Goal: Task Accomplishment & Management: Use online tool/utility

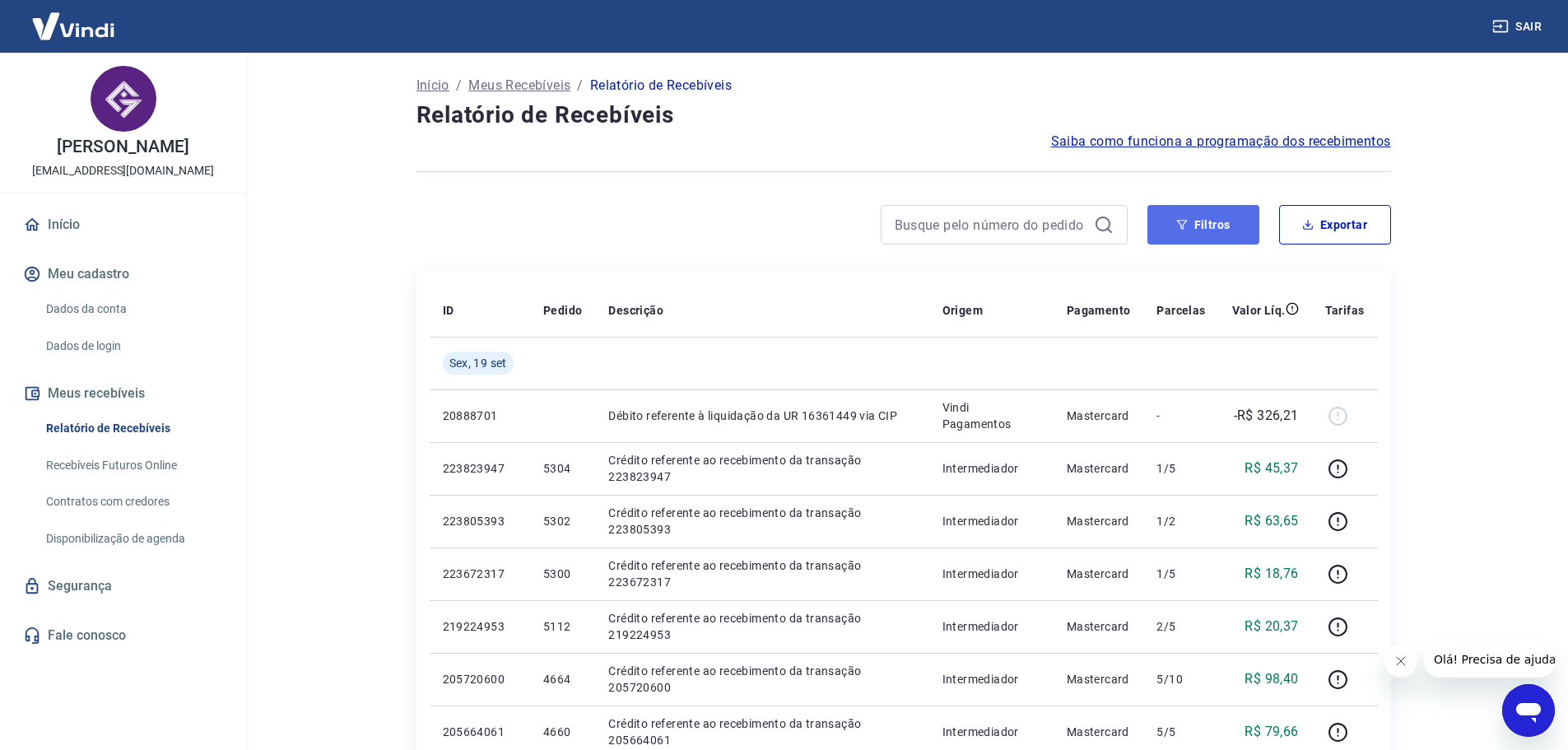
click at [1193, 227] on button "Filtros" at bounding box center [1203, 225] width 112 height 40
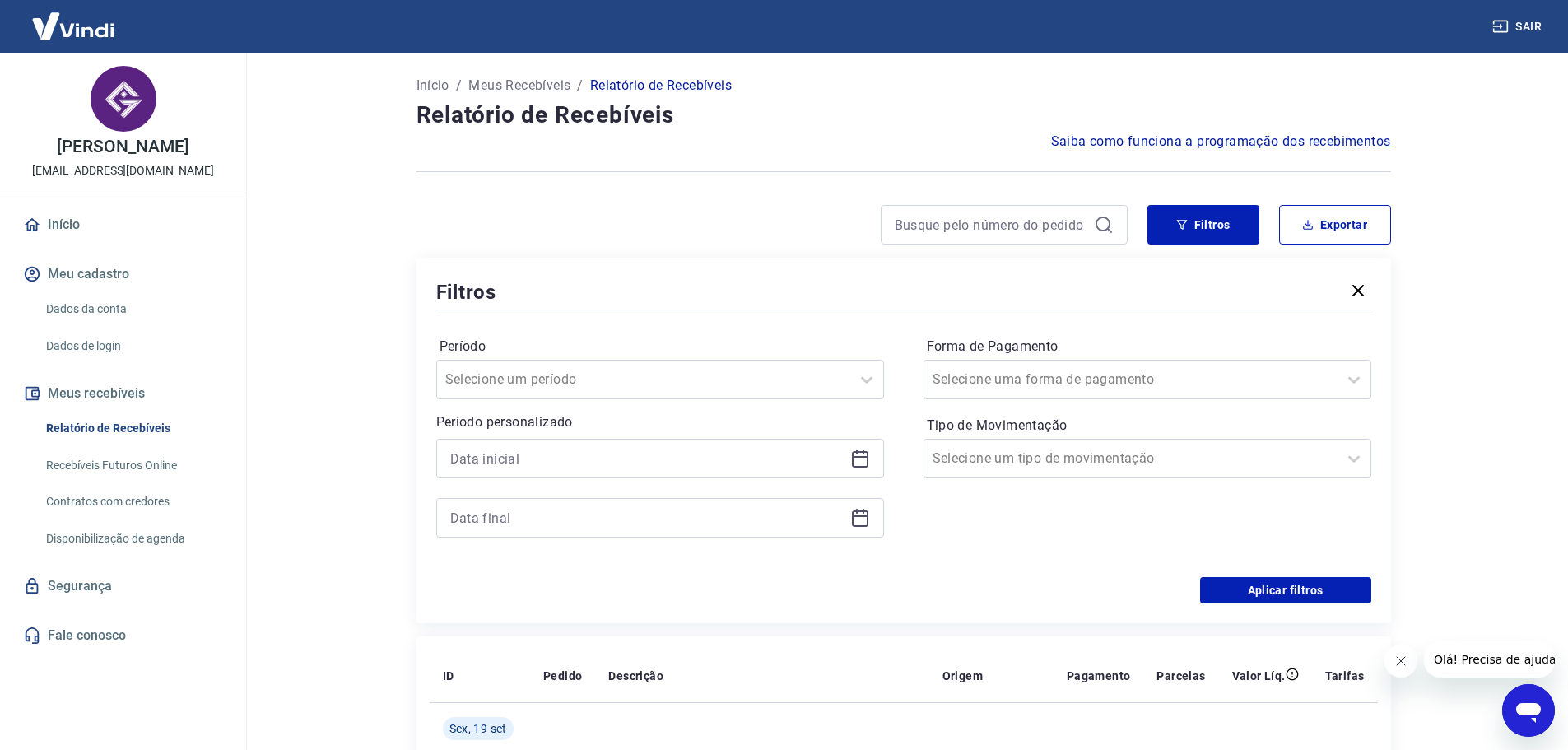
click at [854, 463] on icon at bounding box center [860, 458] width 19 height 19
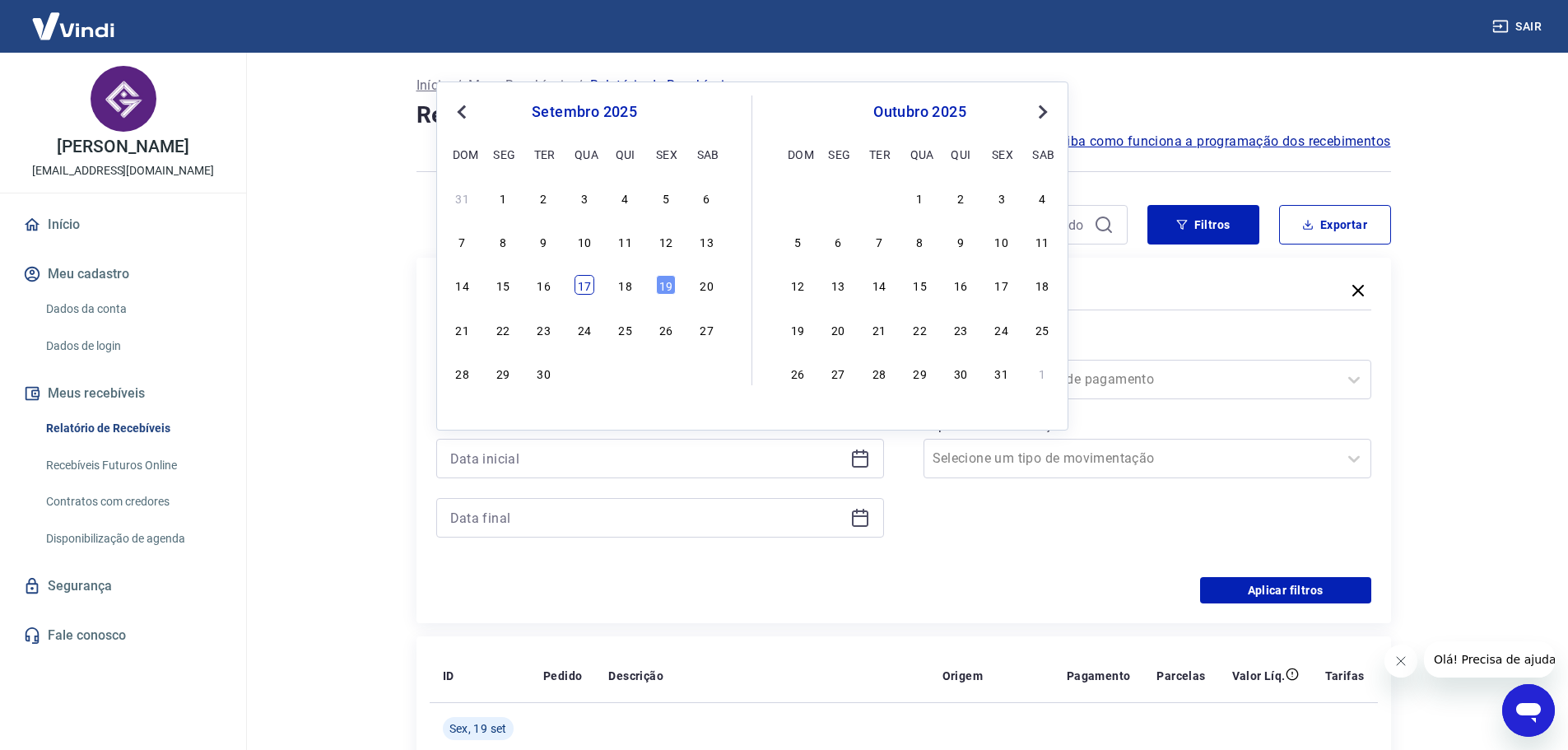
click at [587, 283] on div "17" at bounding box center [585, 285] width 19 height 19
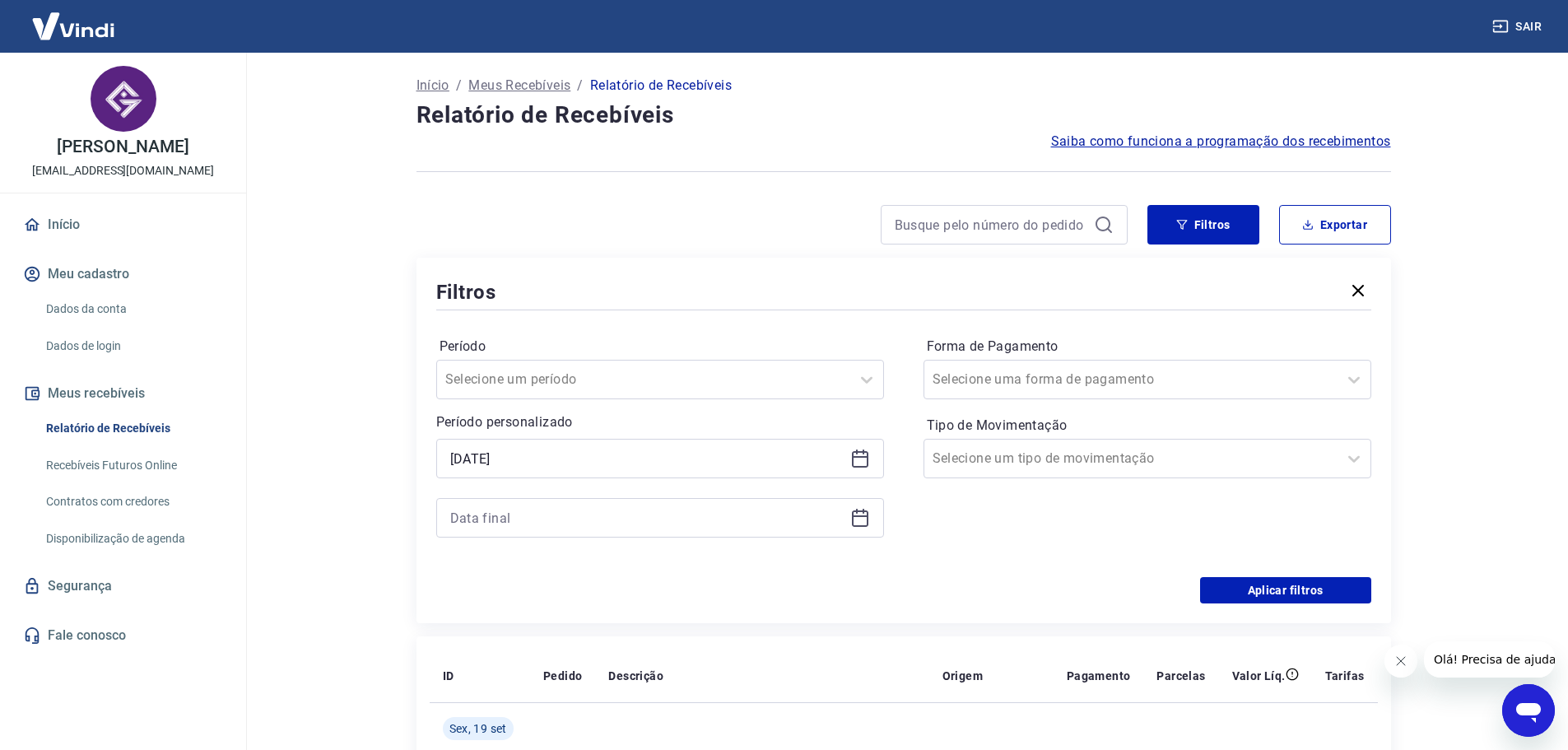
type input "[DATE]"
click at [860, 521] on icon at bounding box center [860, 518] width 19 height 19
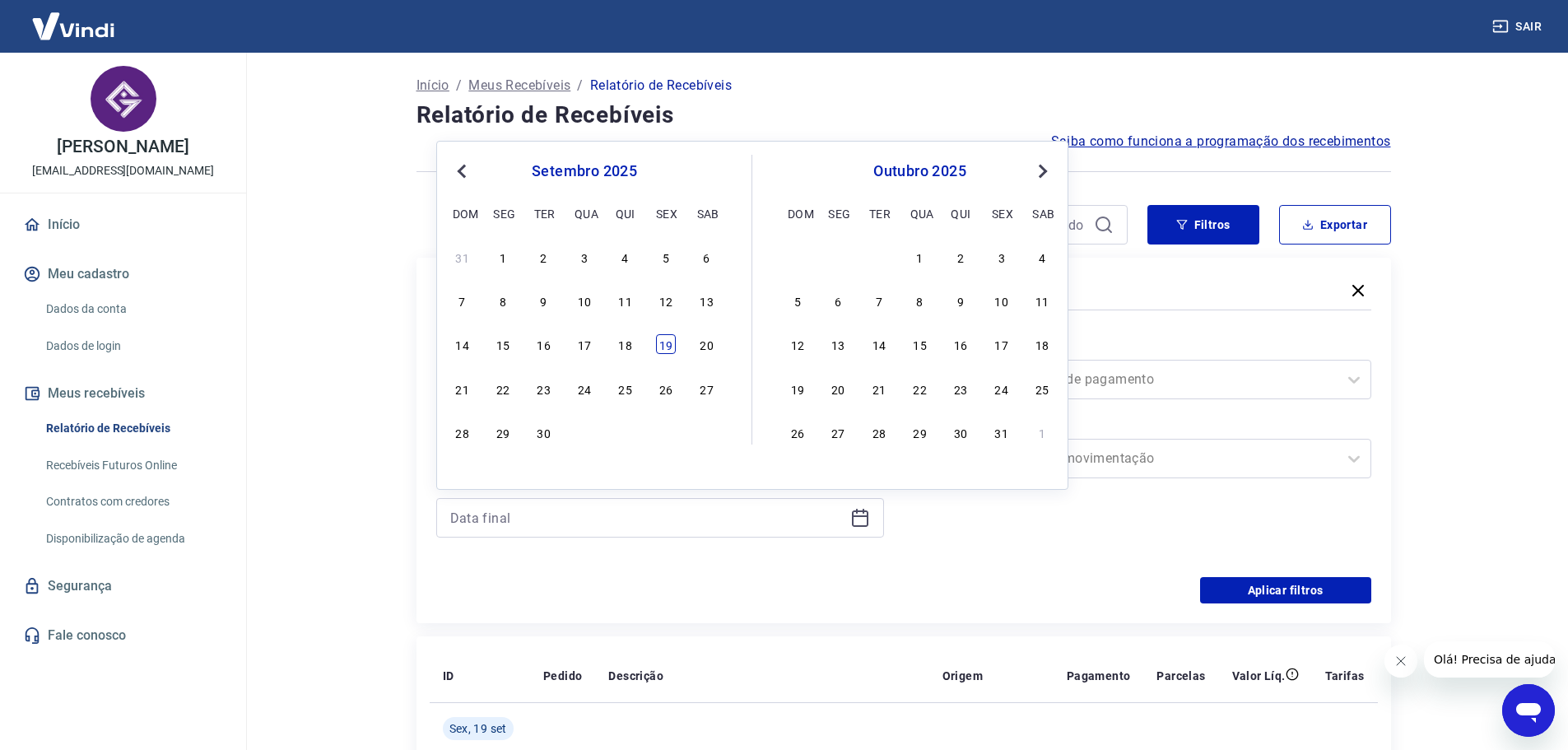
click at [666, 344] on div "19" at bounding box center [666, 344] width 19 height 19
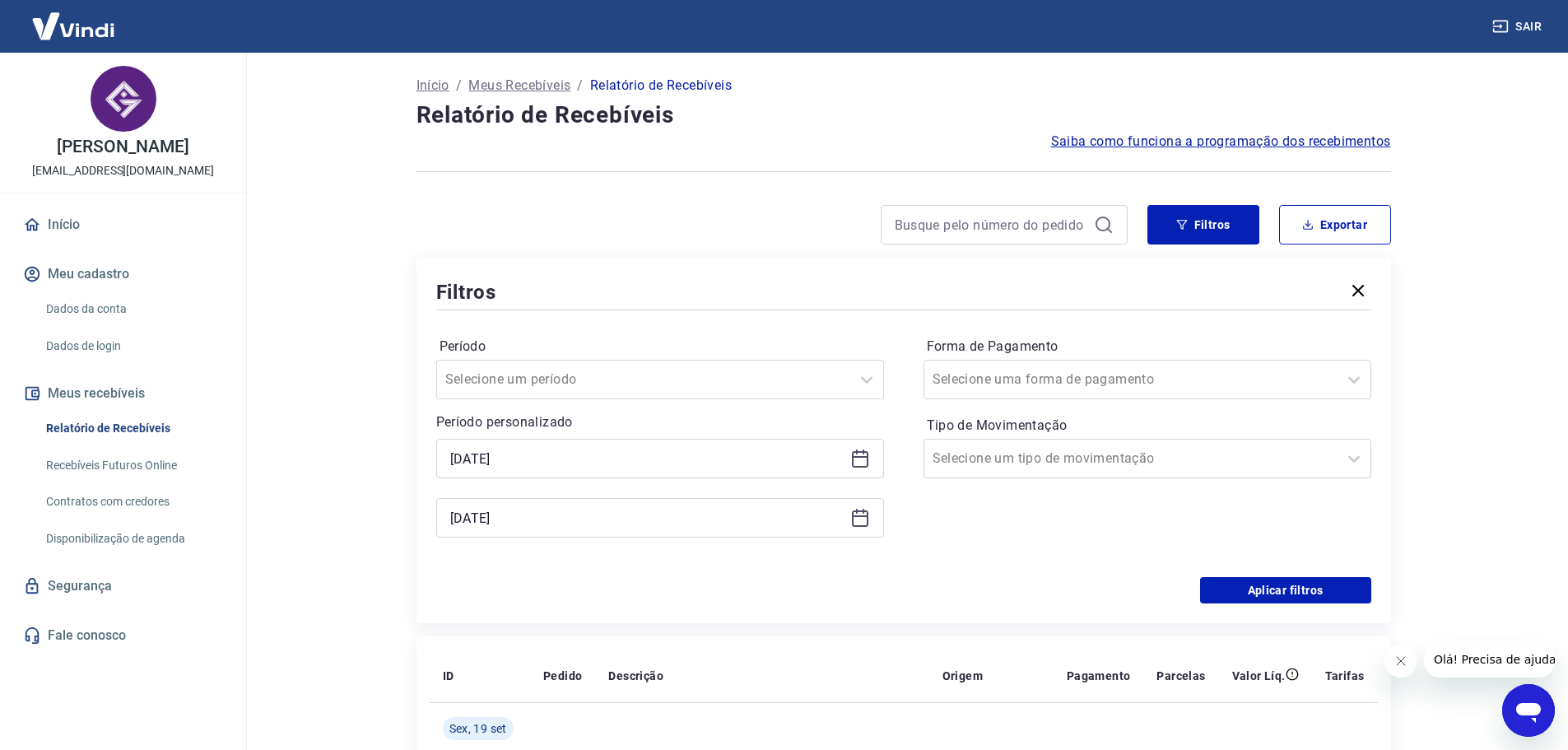
type input "[DATE]"
click at [1277, 602] on button "Aplicar filtros" at bounding box center [1286, 589] width 171 height 26
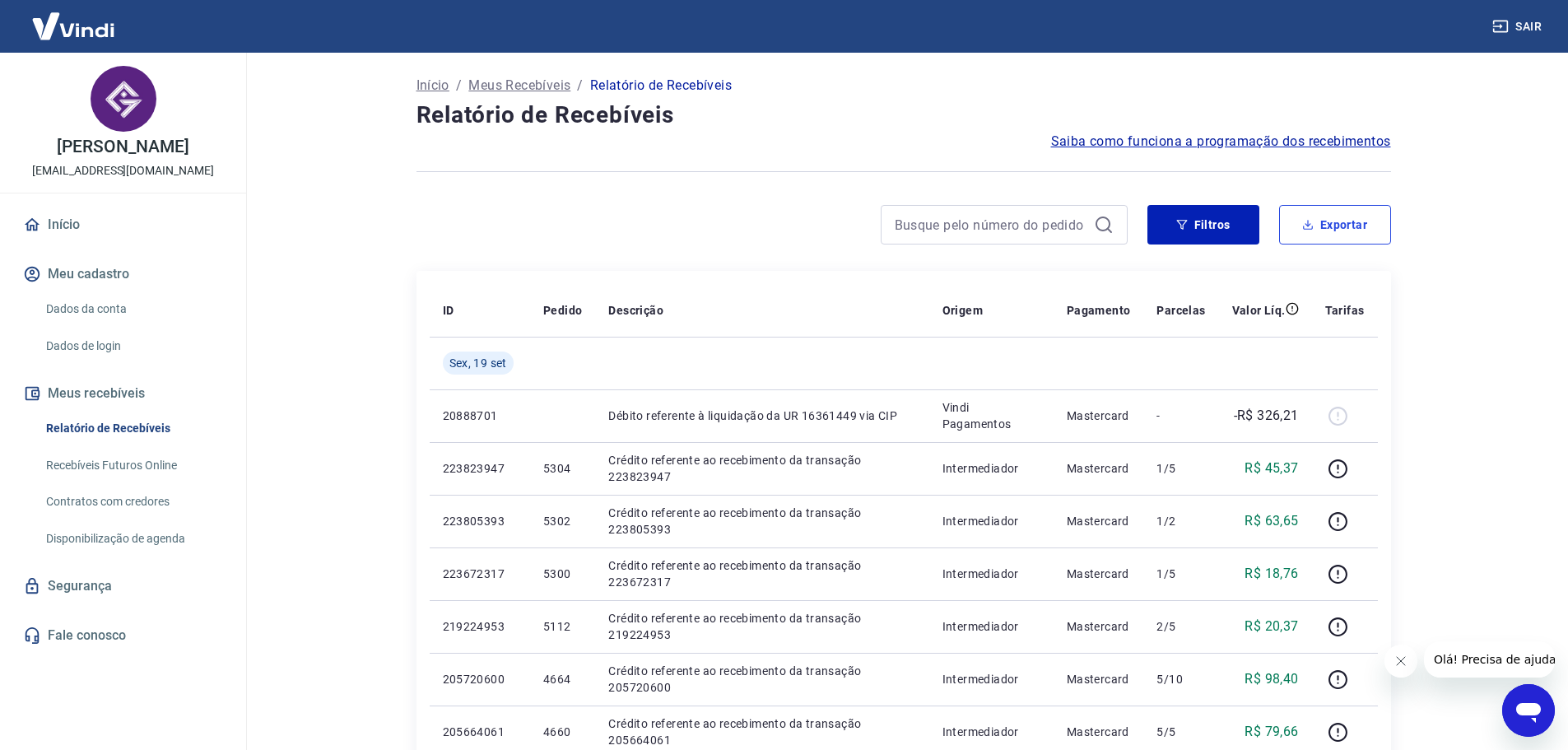
click at [1343, 220] on button "Exportar" at bounding box center [1335, 225] width 112 height 40
type input "[DATE]"
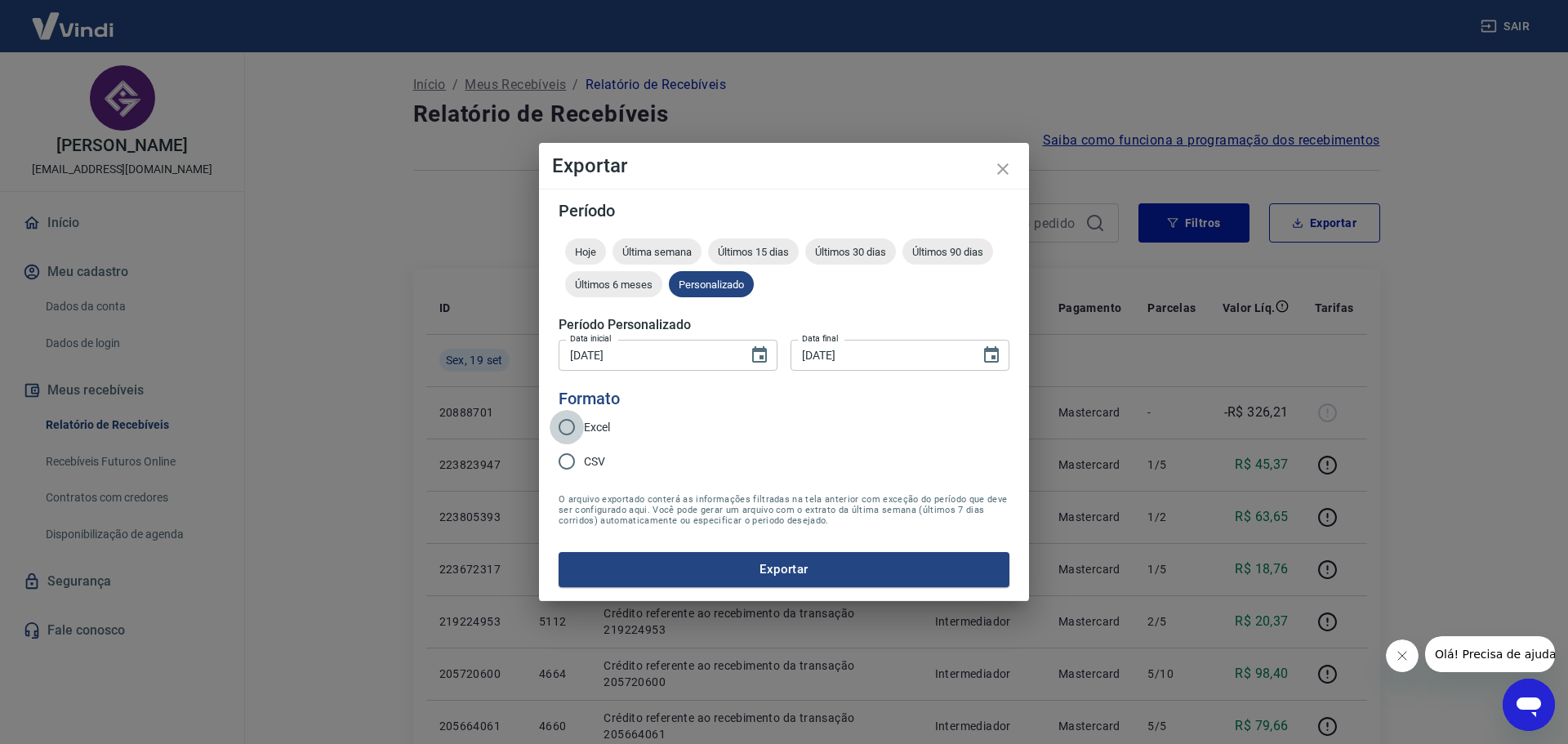
click at [564, 426] on input "Excel" at bounding box center [567, 427] width 35 height 35
radio input "true"
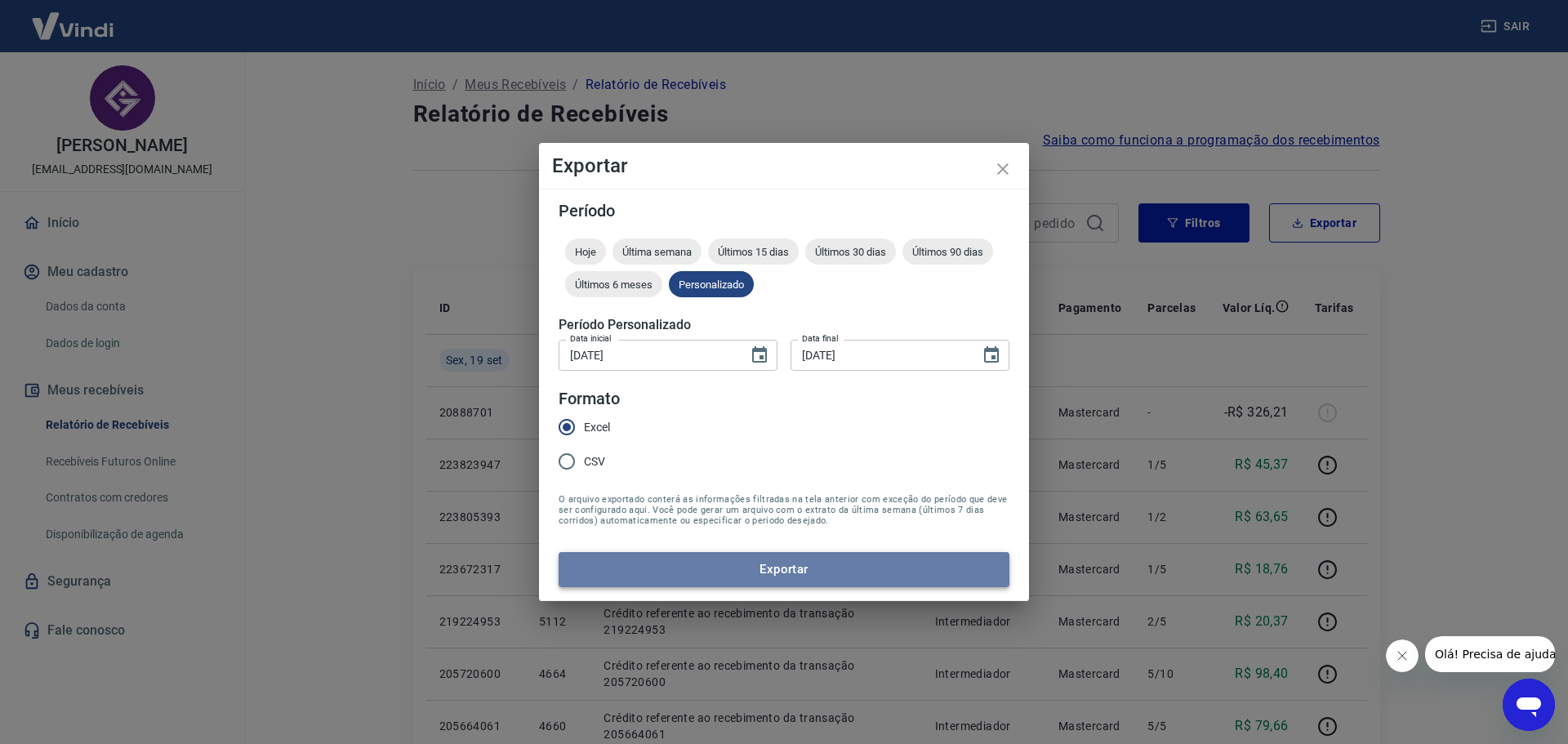
click at [789, 563] on button "Exportar" at bounding box center [784, 569] width 451 height 35
